Goal: Task Accomplishment & Management: Use online tool/utility

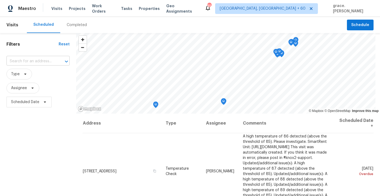
click at [49, 65] on input "text" at bounding box center [30, 61] width 48 height 8
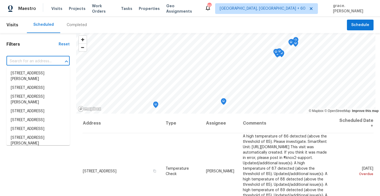
paste input "[STREET_ADDRESS]"
type input "[STREET_ADDRESS]"
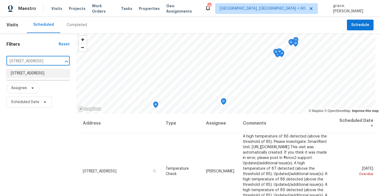
click at [47, 78] on li "[STREET_ADDRESS]" at bounding box center [37, 73] width 63 height 9
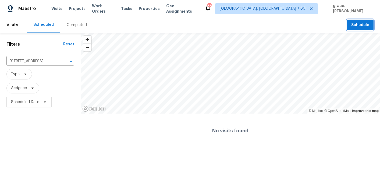
click at [353, 25] on span "Schedule" at bounding box center [360, 25] width 18 height 7
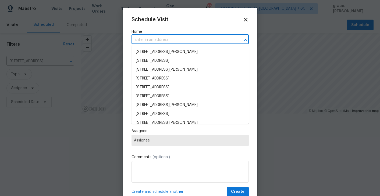
click at [186, 42] on input "text" at bounding box center [182, 40] width 102 height 8
paste input "[STREET_ADDRESS]"
type input "[STREET_ADDRESS]"
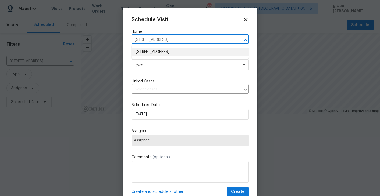
click at [176, 50] on li "[STREET_ADDRESS]" at bounding box center [189, 52] width 117 height 9
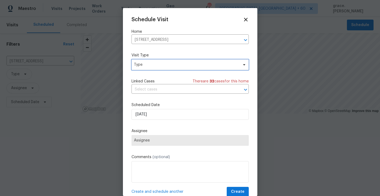
click at [144, 64] on span "Type" at bounding box center [186, 64] width 105 height 5
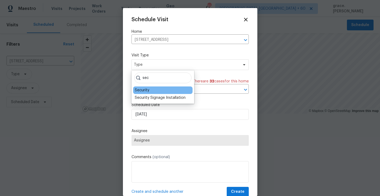
type input "sec"
click at [134, 91] on div "Security" at bounding box center [162, 91] width 59 height 8
click at [137, 91] on div "Security" at bounding box center [142, 90] width 15 height 5
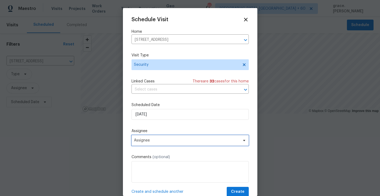
click at [160, 138] on span "Assignee" at bounding box center [189, 140] width 117 height 11
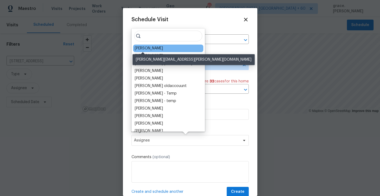
click at [141, 47] on div "[PERSON_NAME]" at bounding box center [149, 48] width 28 height 5
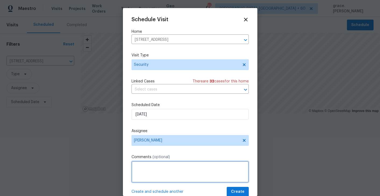
click at [154, 169] on textarea at bounding box center [189, 172] width 117 height 22
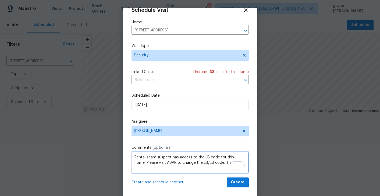
type textarea "Rental scam suspect has access to the LB code for this home. Please visit ASAP …"
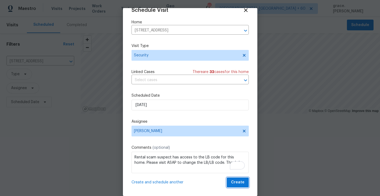
click at [236, 182] on span "Create" at bounding box center [237, 182] width 13 height 7
